Goal: Communication & Community: Participate in discussion

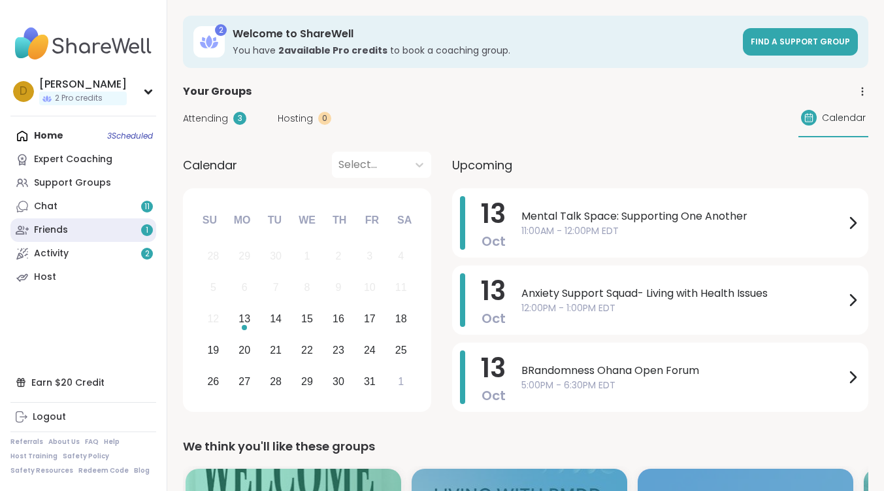
click at [112, 226] on link "Friends 1" at bounding box center [83, 230] width 146 height 24
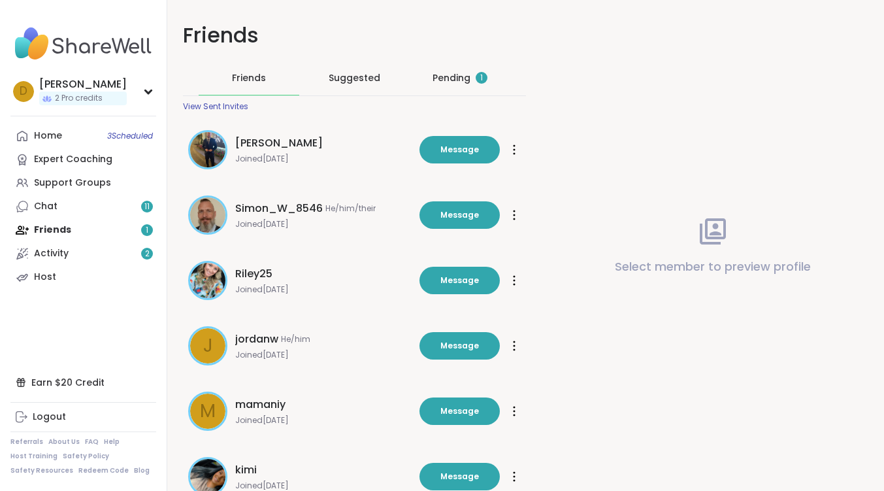
click at [466, 80] on div "Pending 1" at bounding box center [460, 77] width 55 height 13
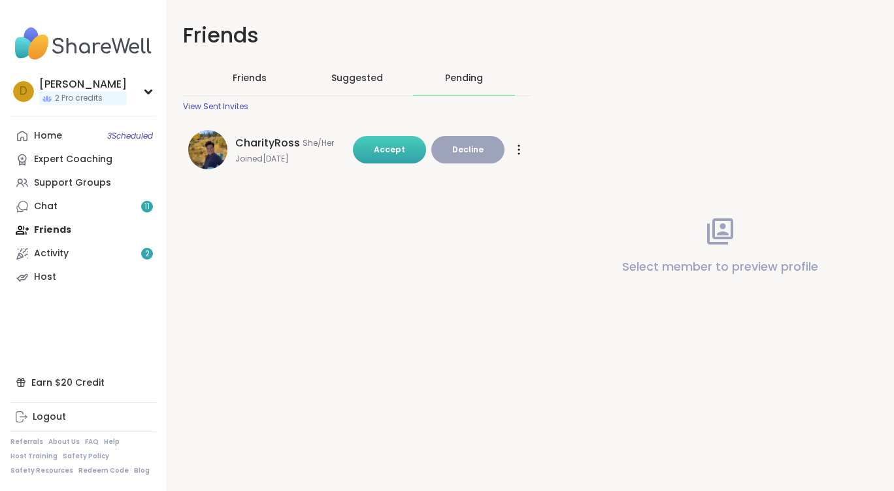
click at [374, 152] on span "Accept" at bounding box center [389, 149] width 31 height 11
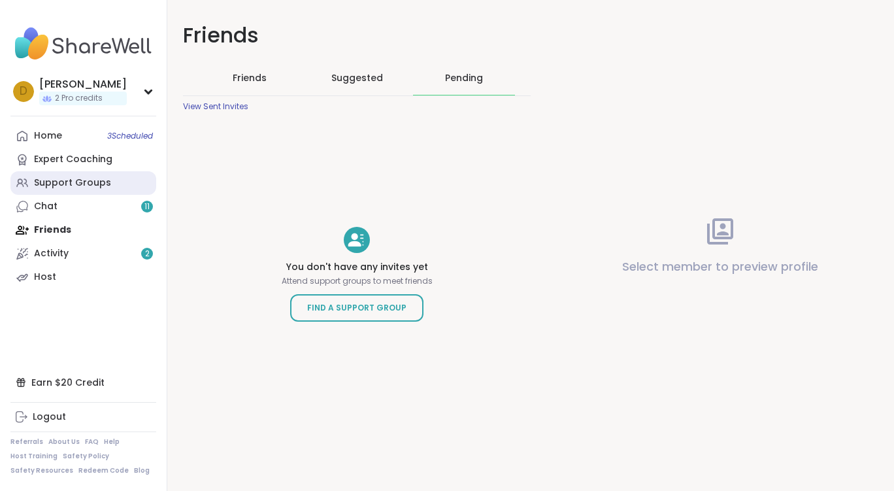
click at [77, 182] on div "Support Groups" at bounding box center [72, 182] width 77 height 13
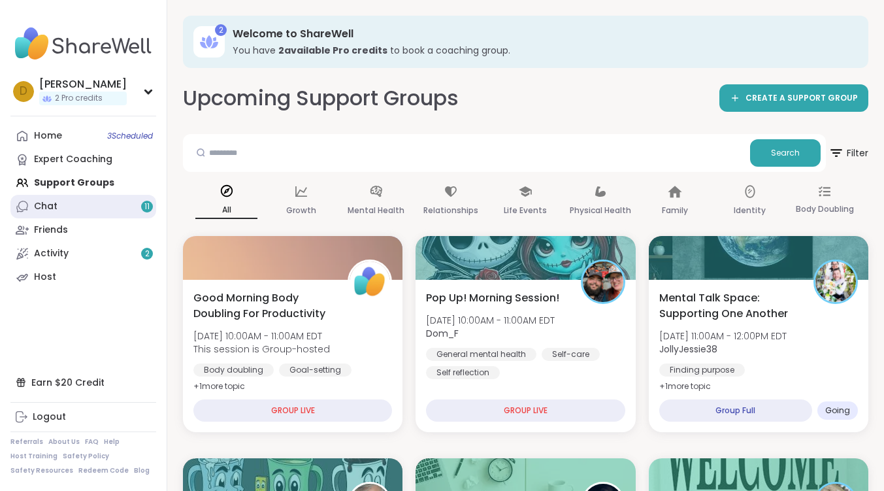
click at [150, 207] on div "11" at bounding box center [147, 207] width 12 height 12
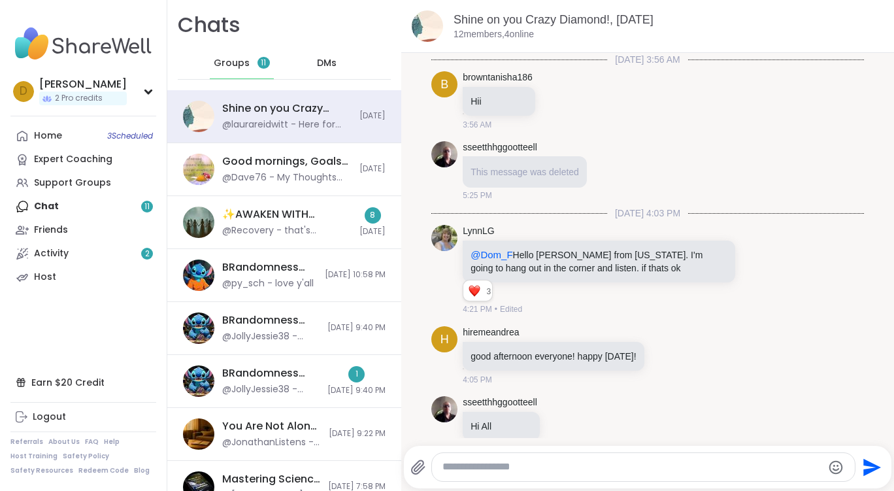
scroll to position [3590, 0]
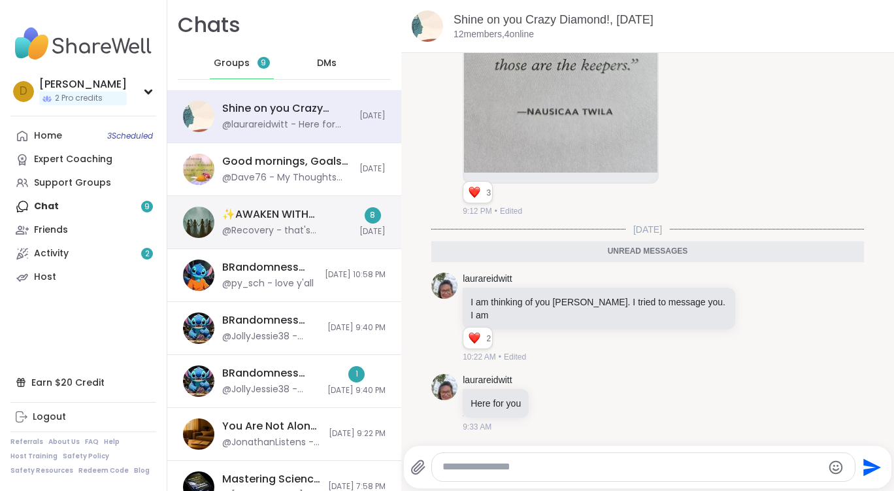
click at [288, 217] on div "✨AWAKEN WITH BEAUTIFUL SOULS✨, [DATE]" at bounding box center [286, 214] width 129 height 14
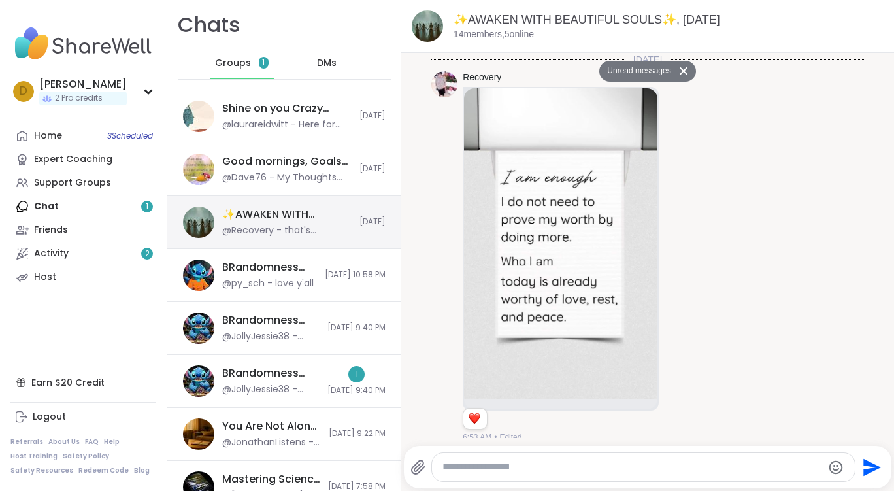
scroll to position [6081, 0]
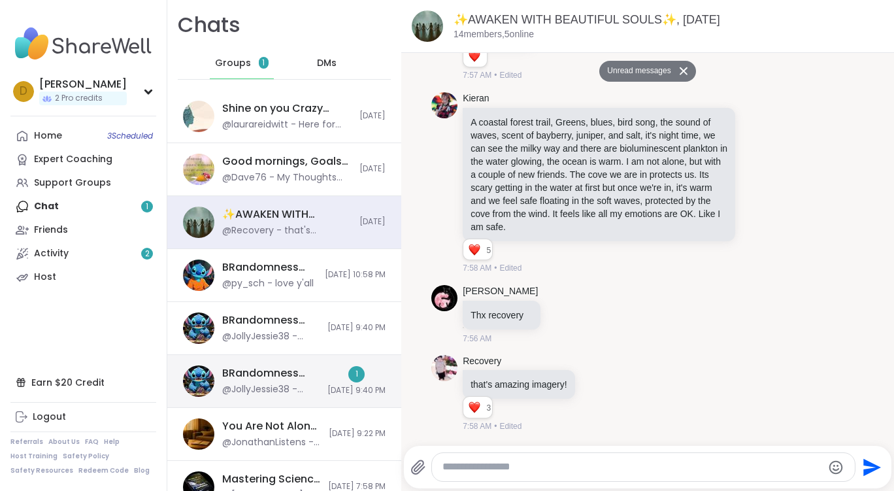
click at [327, 370] on div "1 [DATE] 9:40 PM" at bounding box center [356, 381] width 58 height 30
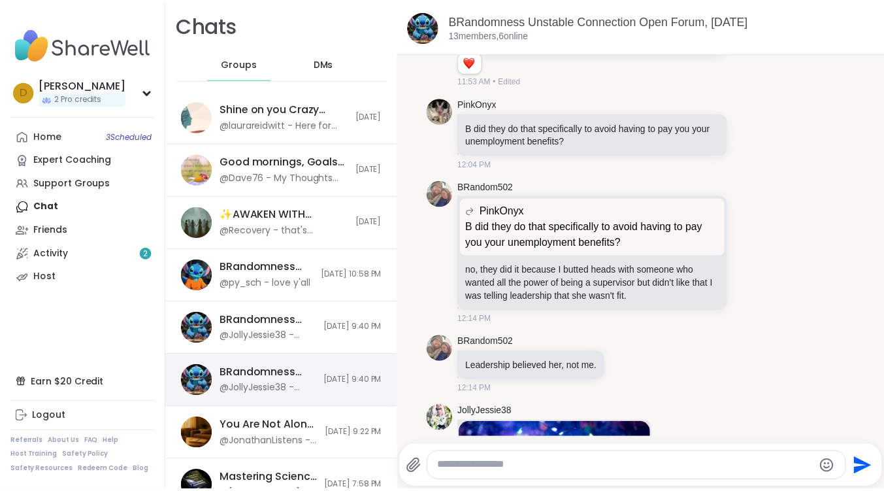
scroll to position [8935, 0]
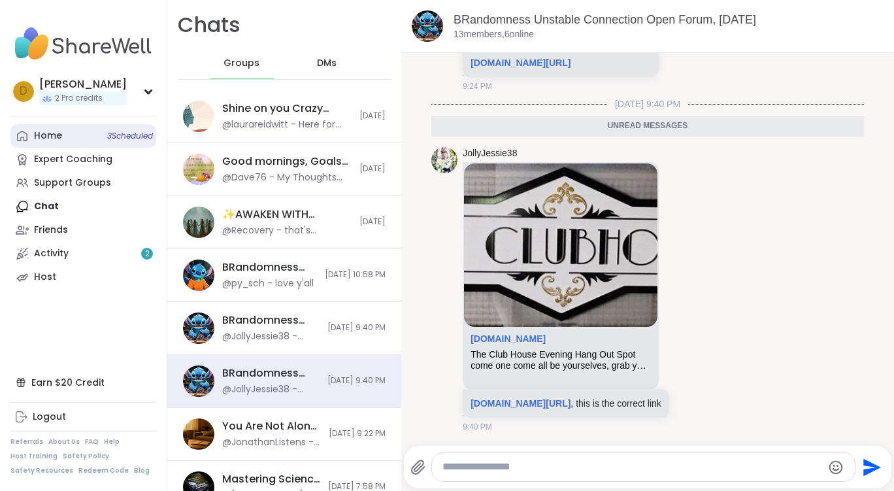
click at [69, 140] on link "Home 3 Scheduled" at bounding box center [83, 136] width 146 height 24
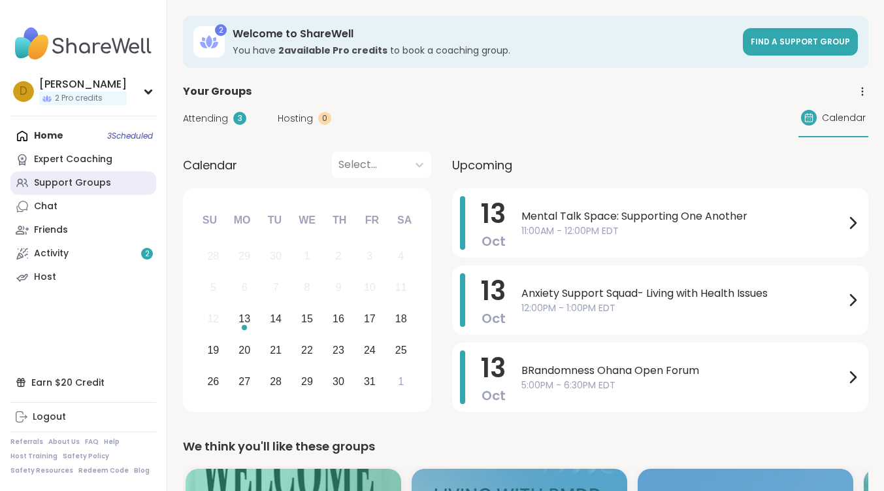
click at [73, 184] on div "Support Groups" at bounding box center [72, 182] width 77 height 13
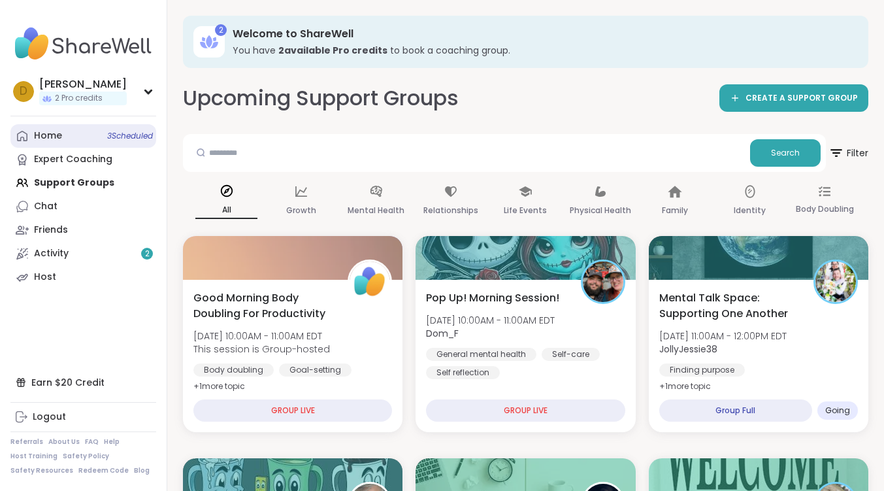
click at [88, 134] on link "Home 3 Scheduled" at bounding box center [83, 136] width 146 height 24
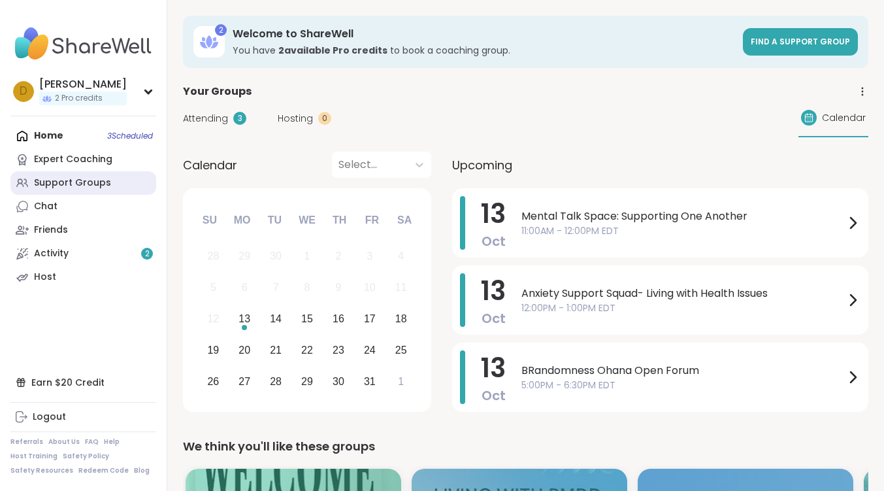
click at [59, 184] on div "Support Groups" at bounding box center [72, 182] width 77 height 13
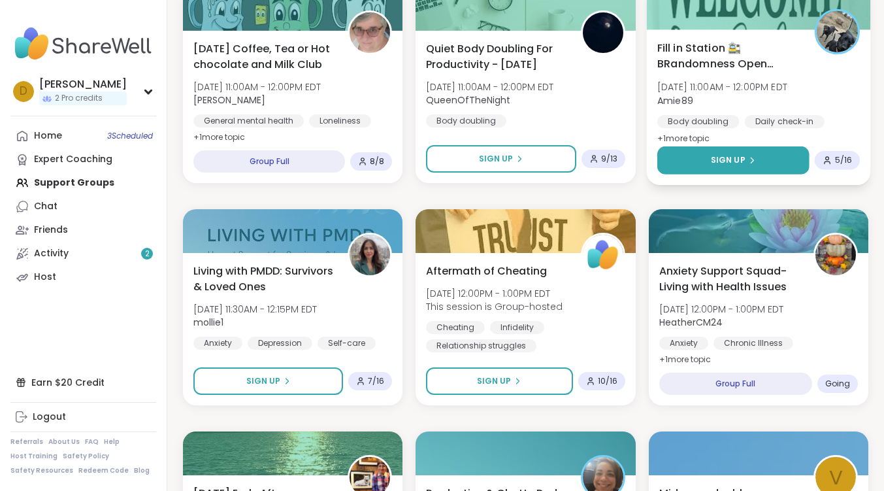
scroll to position [458, 0]
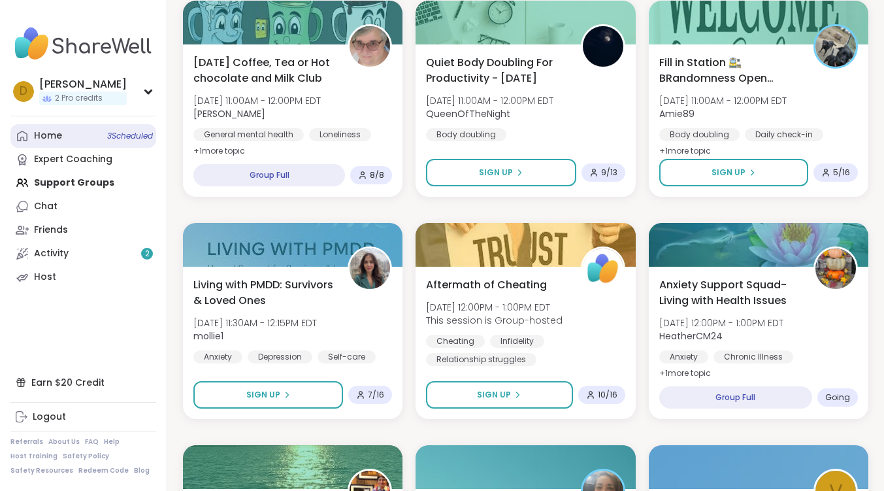
click at [59, 132] on div "Home 3 Scheduled" at bounding box center [48, 135] width 28 height 13
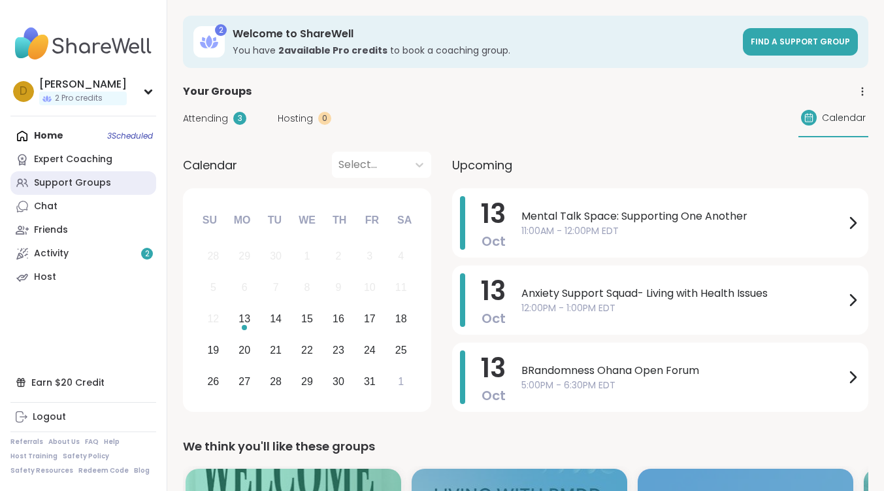
click at [61, 184] on div "Support Groups" at bounding box center [72, 182] width 77 height 13
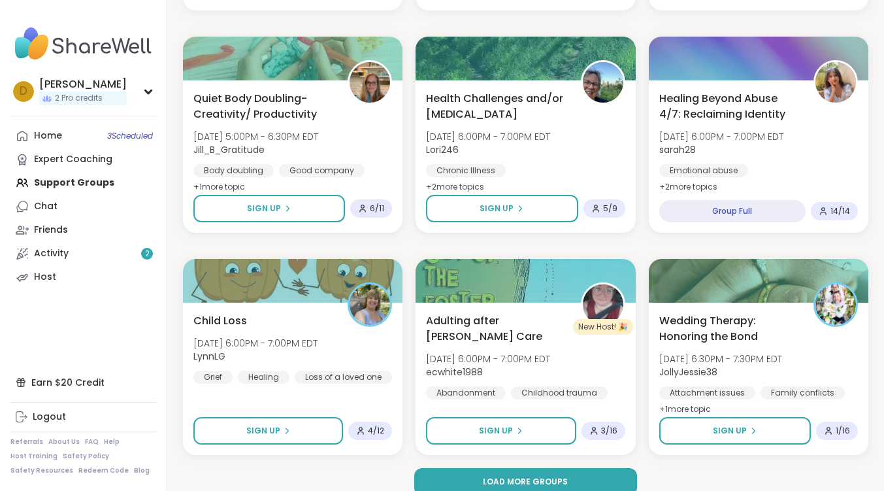
scroll to position [2439, 0]
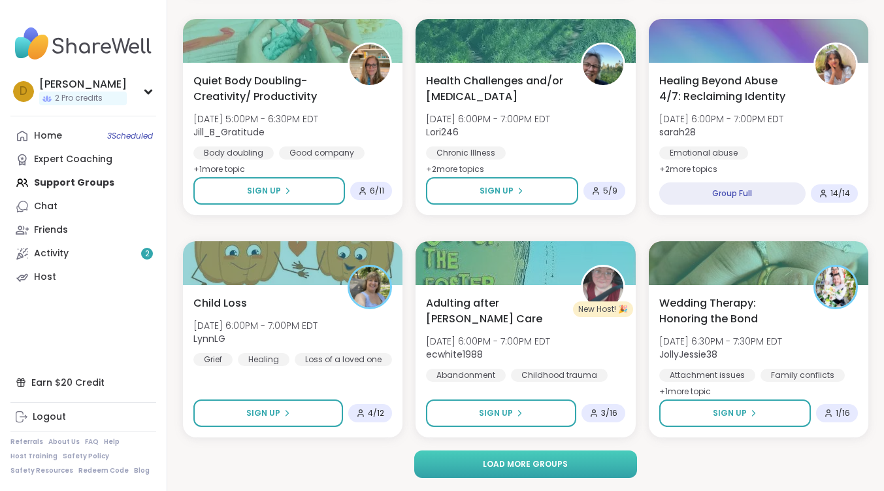
click at [549, 473] on button "Load more groups" at bounding box center [526, 463] width 224 height 27
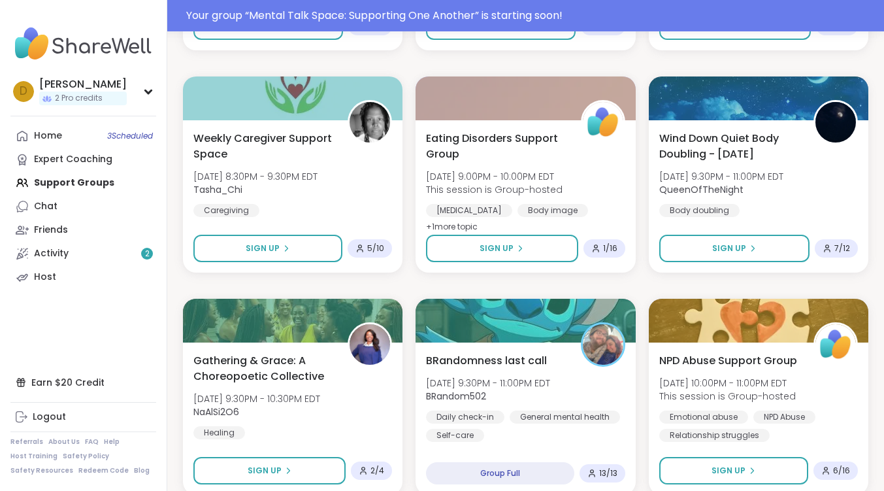
scroll to position [3778, 0]
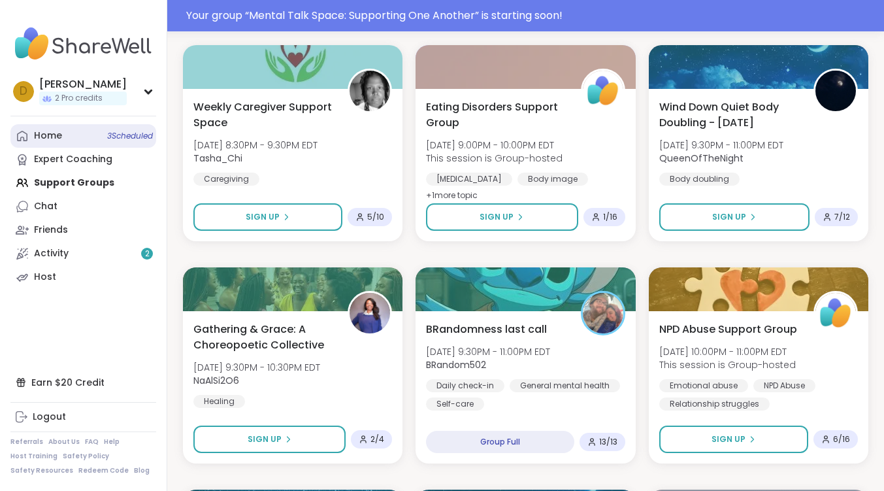
click at [54, 129] on link "Home 3 Scheduled" at bounding box center [83, 136] width 146 height 24
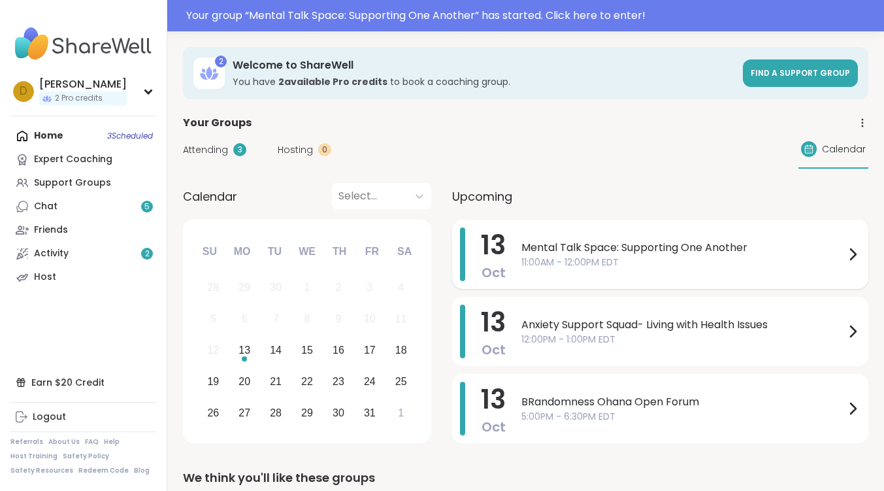
click at [574, 230] on div "Mental Talk Space: Supporting One Another 11:00AM - 12:00PM EDT" at bounding box center [691, 254] width 339 height 54
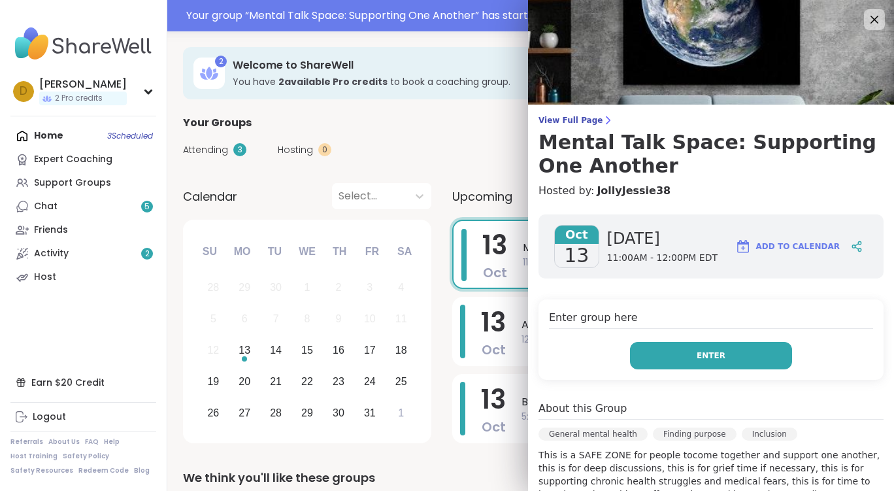
click at [681, 346] on button "Enter" at bounding box center [711, 355] width 162 height 27
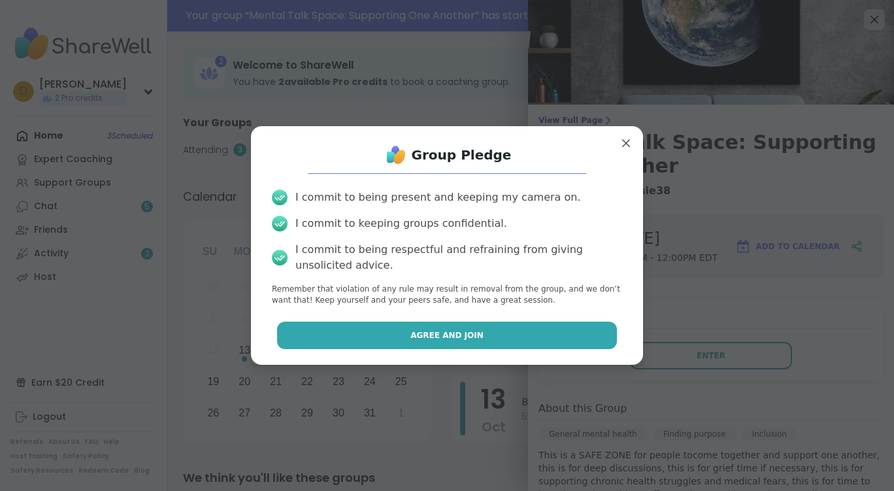
click at [433, 343] on button "Agree and Join" at bounding box center [447, 335] width 341 height 27
